Goal: Task Accomplishment & Management: Manage account settings

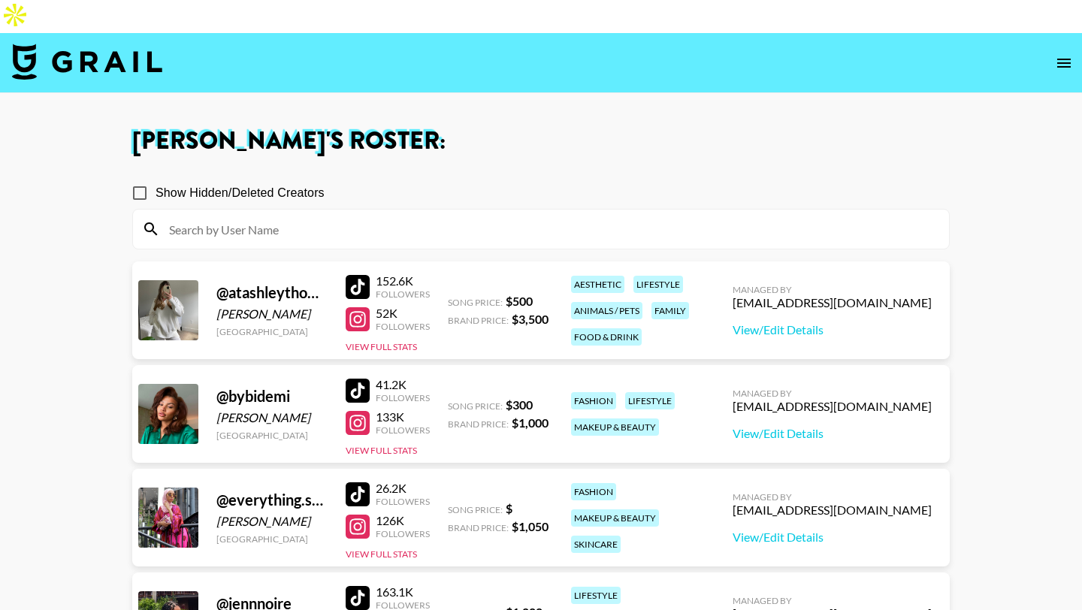
scroll to position [113, 0]
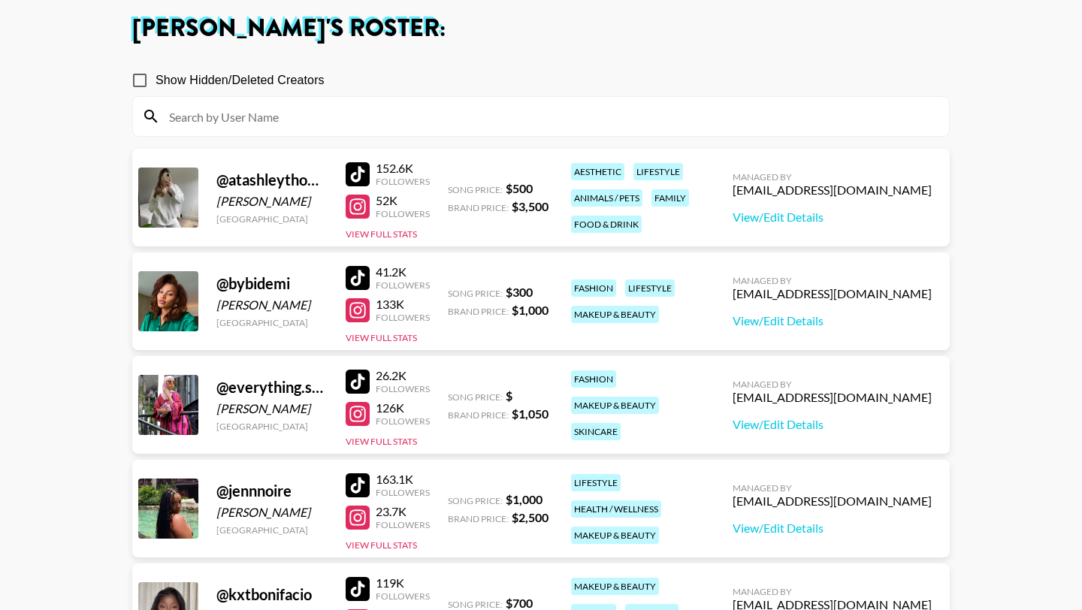
click at [355, 402] on div at bounding box center [358, 414] width 24 height 24
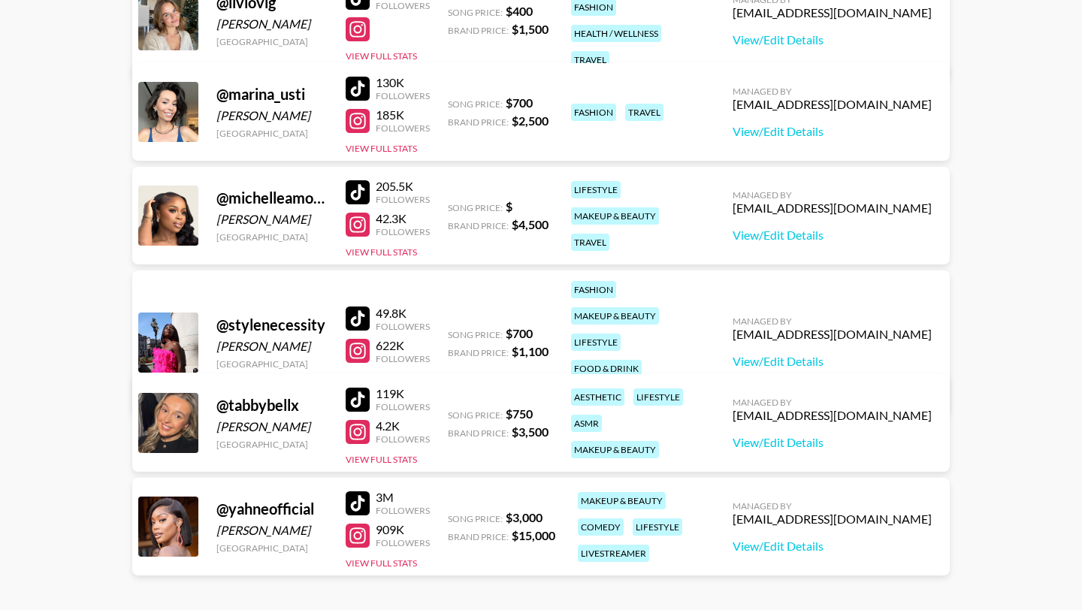
scroll to position [853, 0]
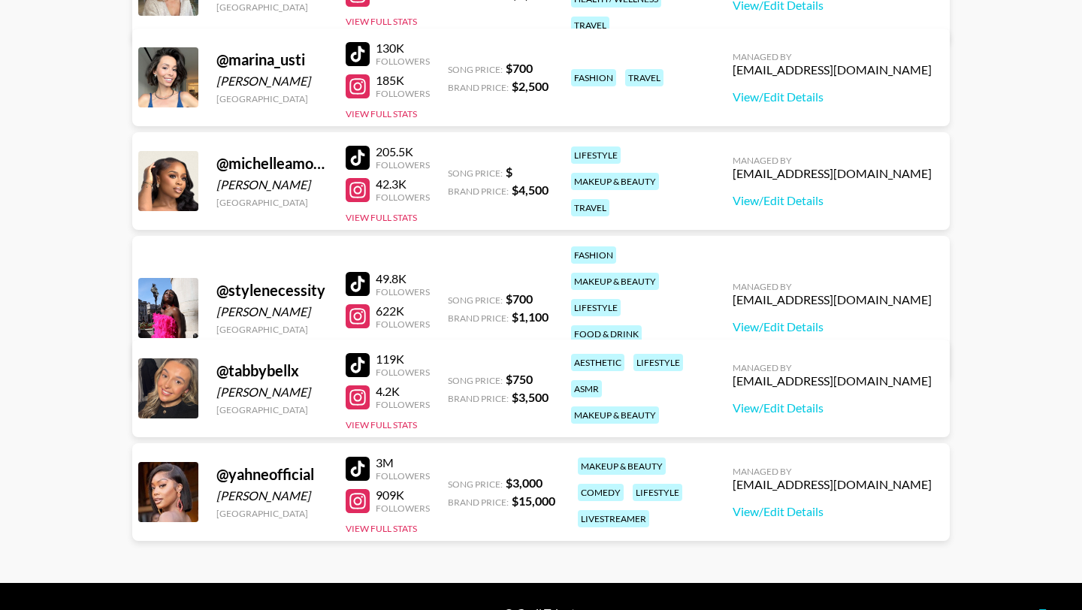
click at [355, 272] on div at bounding box center [358, 284] width 24 height 24
click at [361, 304] on div at bounding box center [358, 316] width 24 height 24
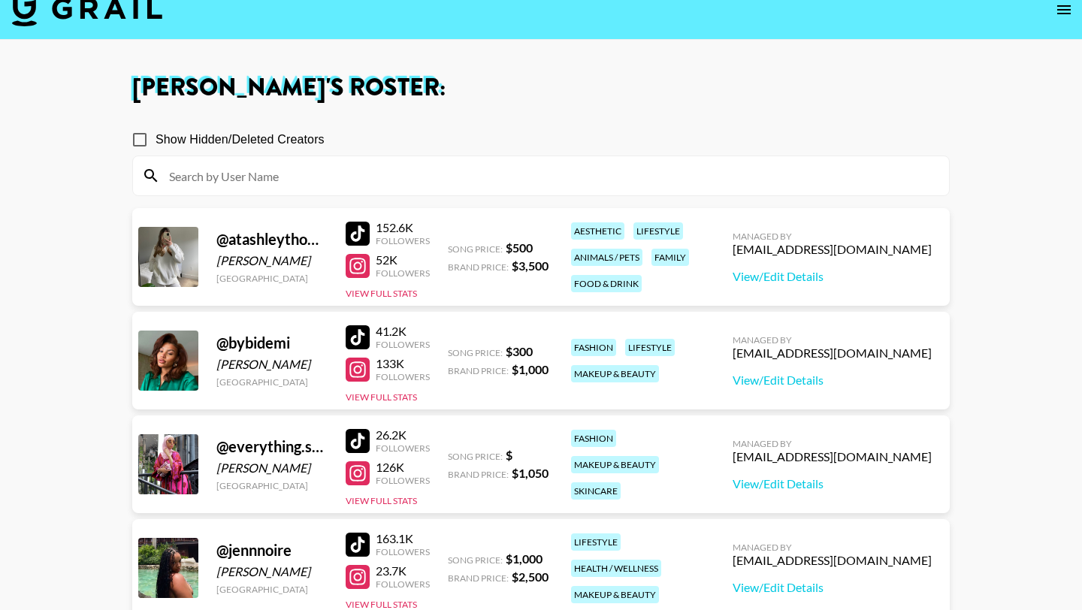
scroll to position [51, 0]
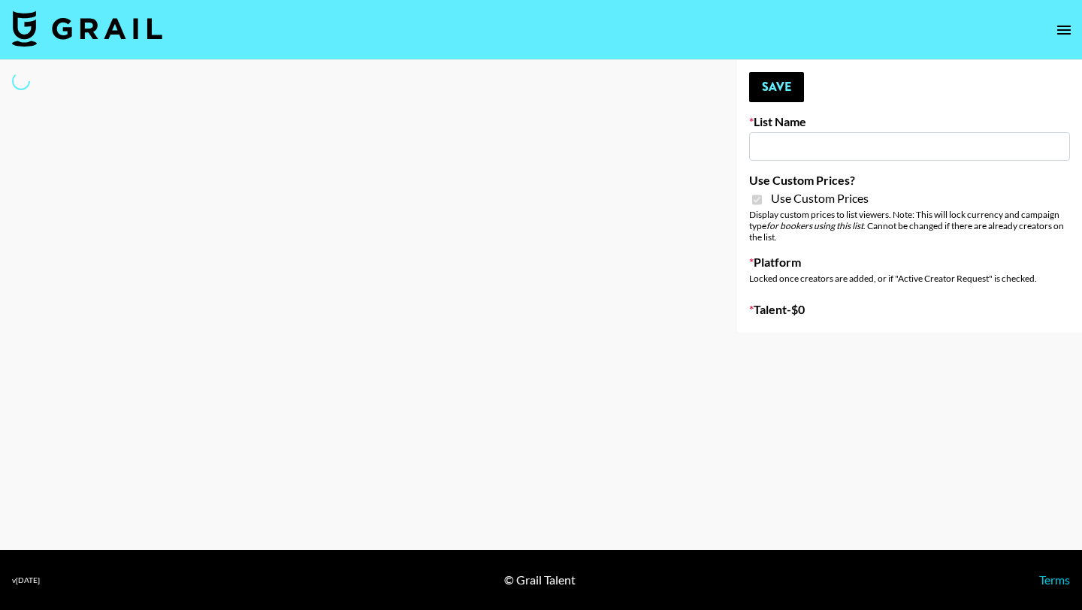
select select "Brand"
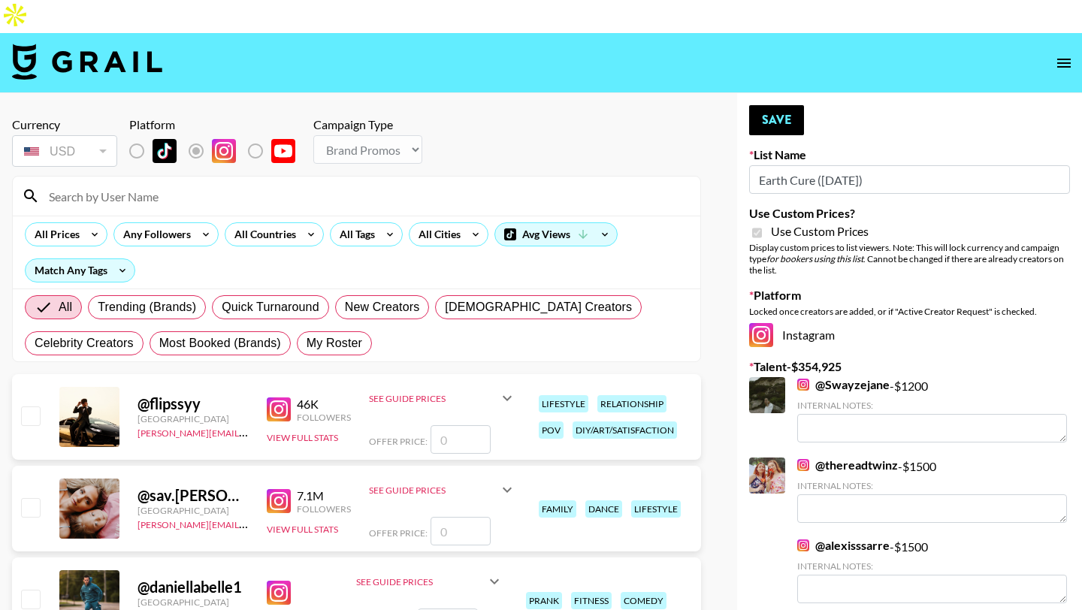
type input "Earth Cure ([DATE])"
checkbox input "true"
click at [344, 334] on span "My Roster" at bounding box center [335, 343] width 56 height 18
click at [307, 343] on input "My Roster" at bounding box center [307, 343] width 0 height 0
radio input "true"
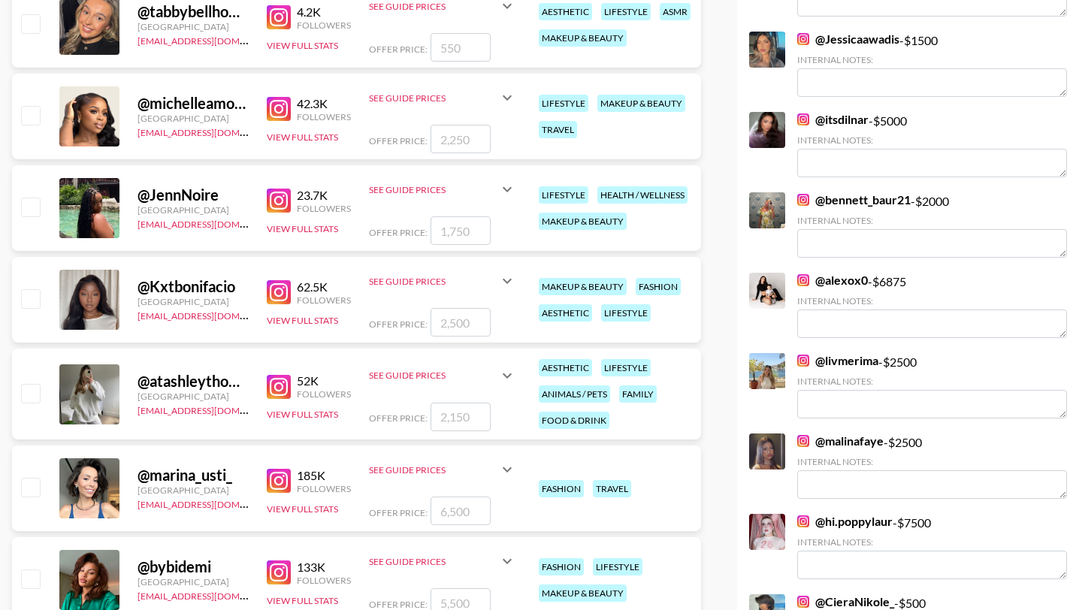
scroll to position [697, 0]
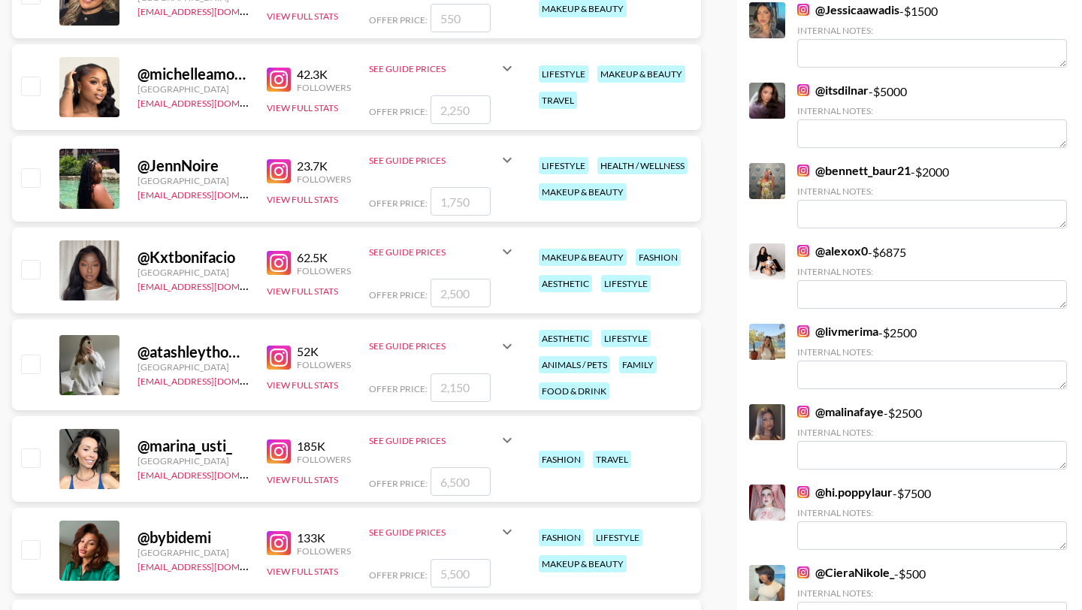
click at [28, 260] on input "checkbox" at bounding box center [30, 269] width 18 height 18
checkbox input "true"
type input "2500"
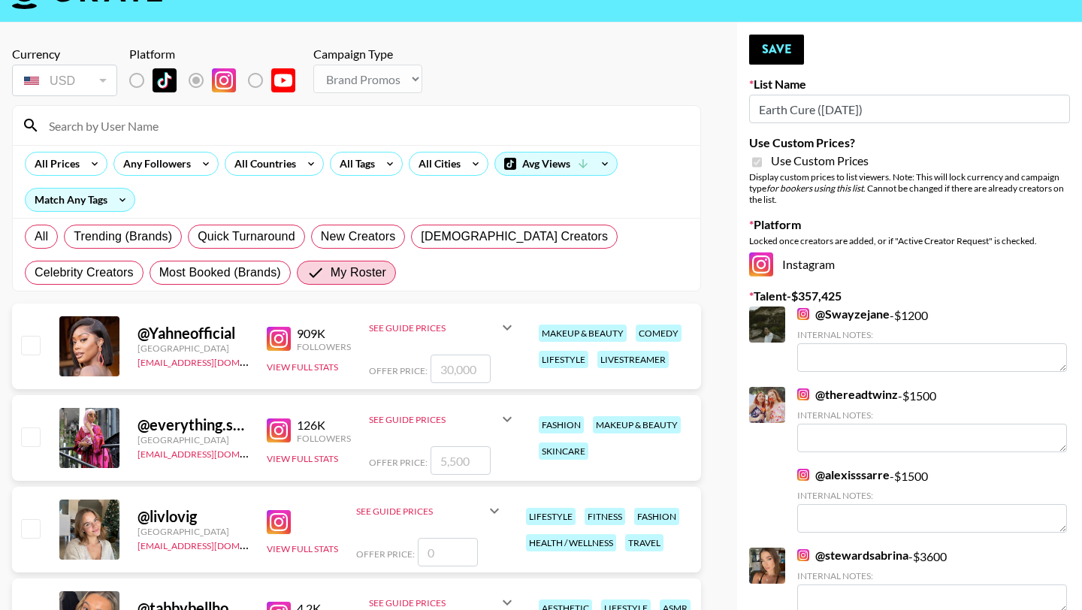
scroll to position [0, 0]
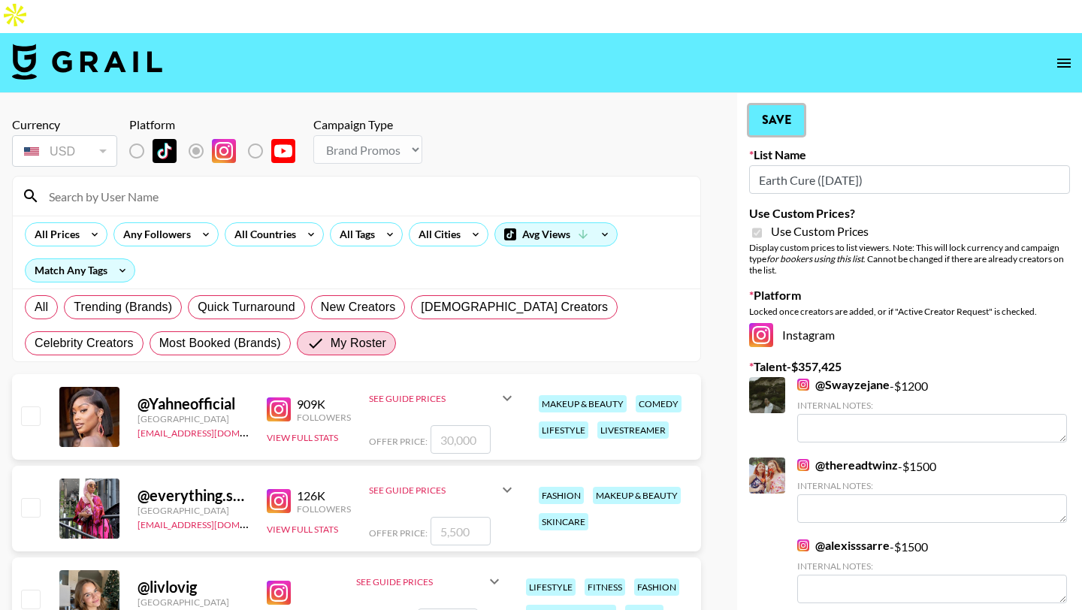
click at [761, 105] on button "Save" at bounding box center [776, 120] width 55 height 30
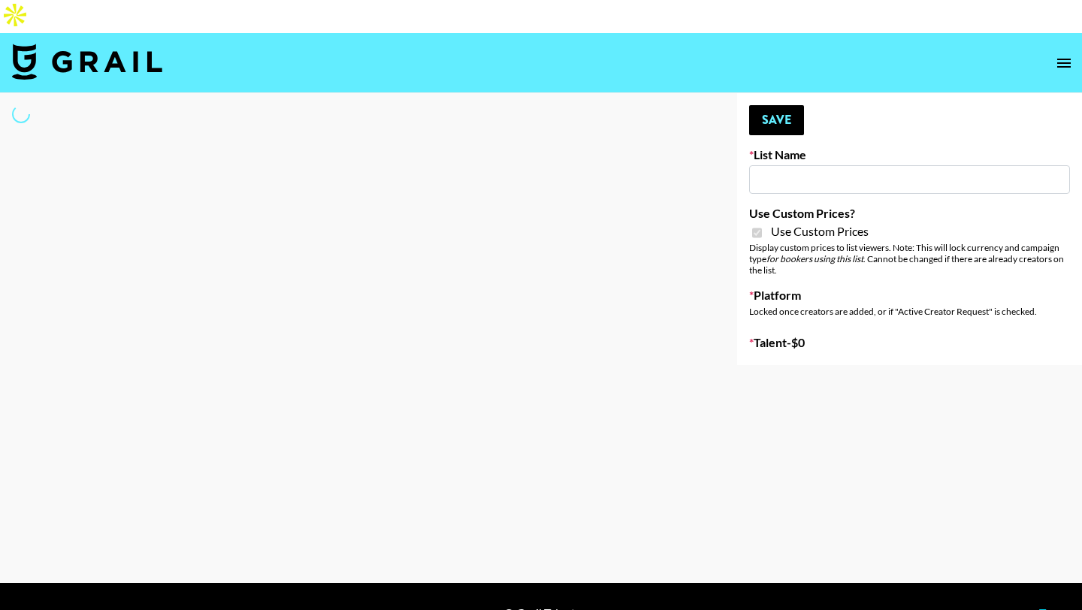
type input "DDG Beauty"
checkbox input "true"
select select "Brand"
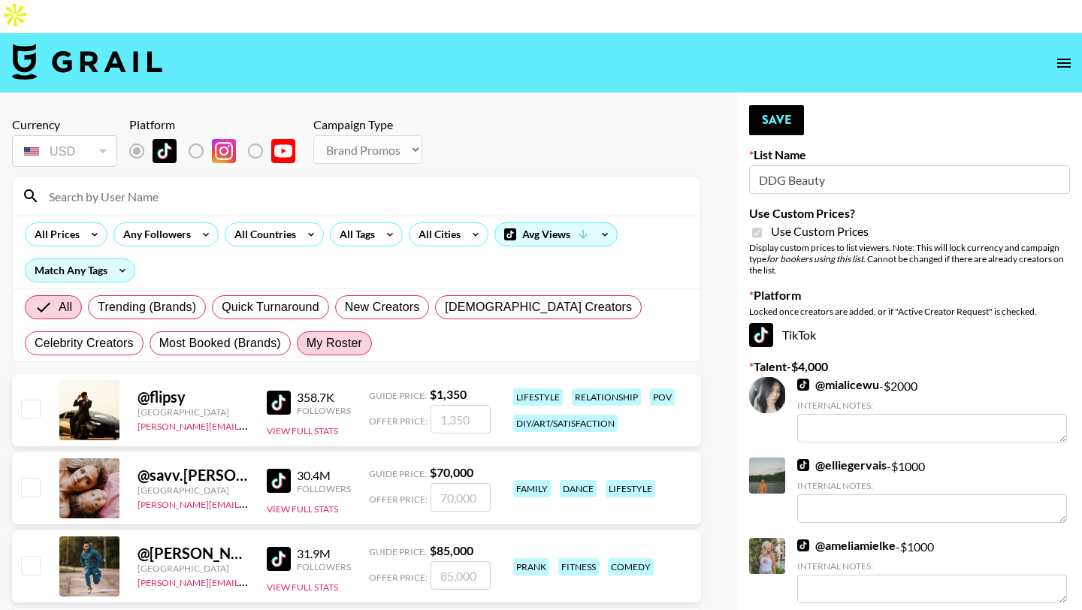
click at [337, 334] on span "My Roster" at bounding box center [335, 343] width 56 height 18
click at [307, 343] on input "My Roster" at bounding box center [307, 343] width 0 height 0
radio input "true"
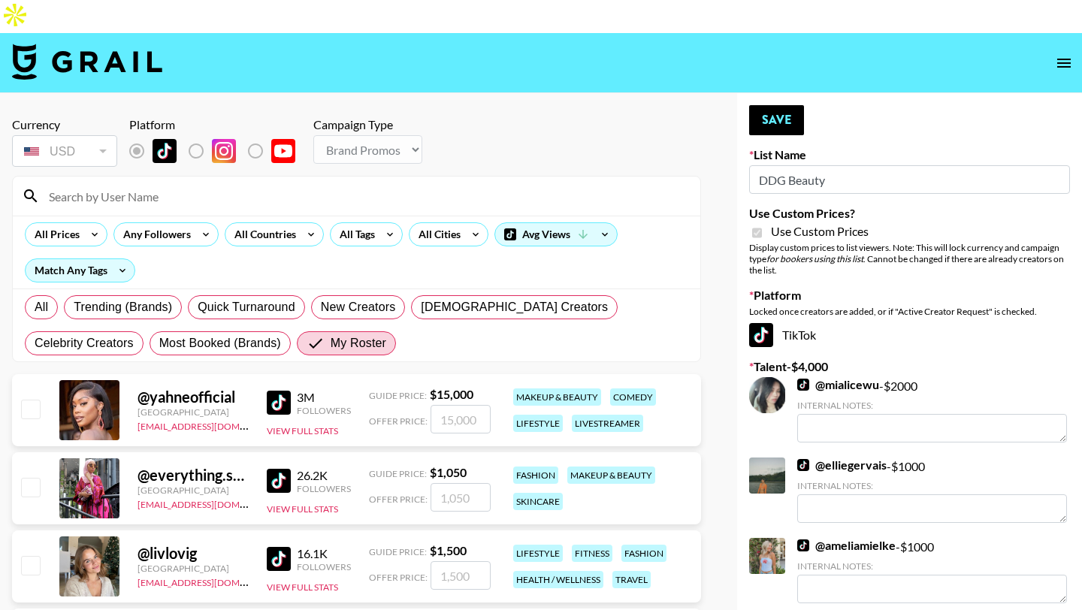
click at [331, 184] on input at bounding box center [365, 196] width 651 height 24
click at [35, 400] on input "checkbox" at bounding box center [30, 409] width 18 height 18
checkbox input "true"
type input "15000"
click at [782, 105] on button "Save" at bounding box center [776, 120] width 55 height 30
